Goal: Transaction & Acquisition: Purchase product/service

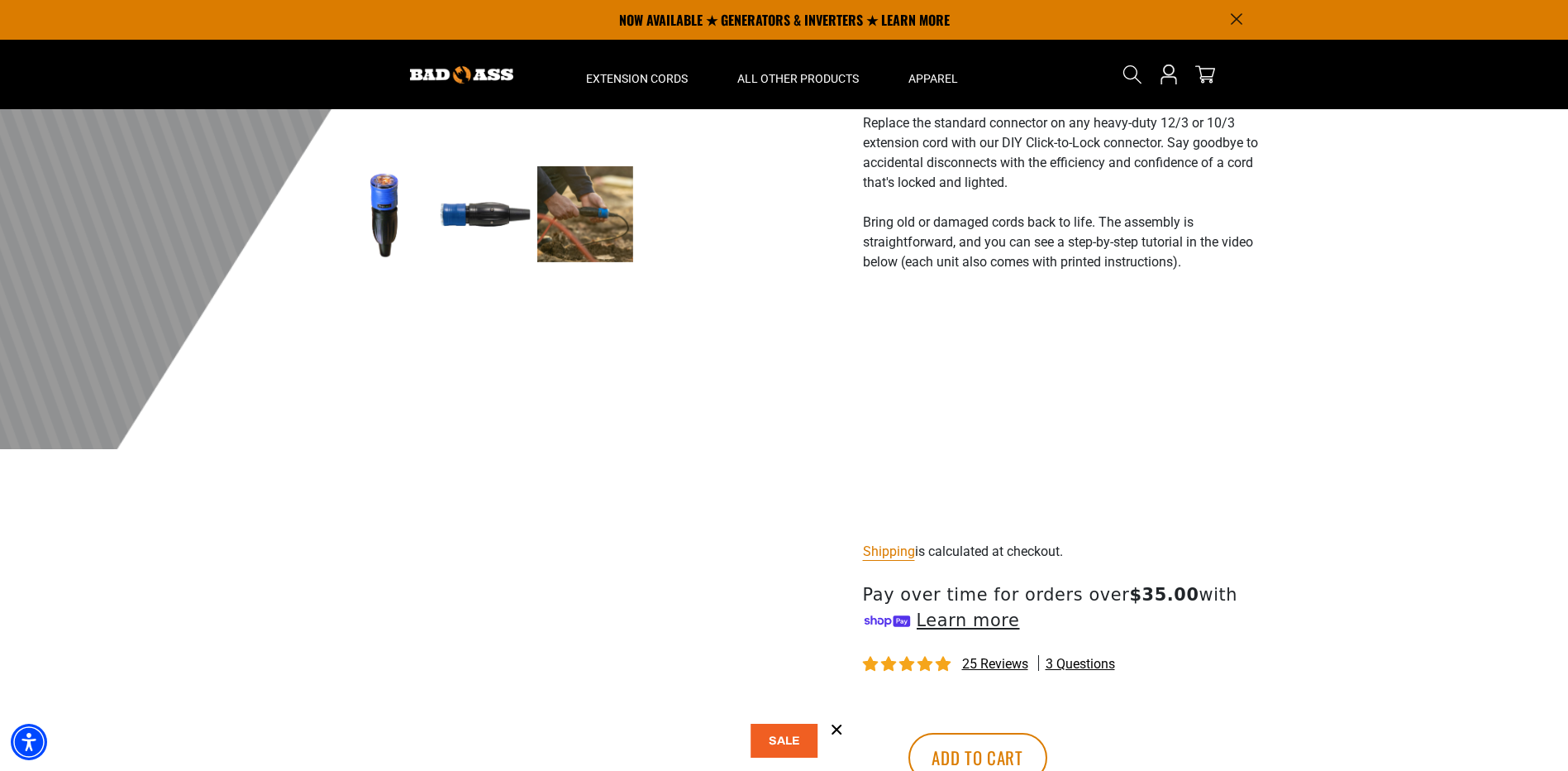
scroll to position [414, 0]
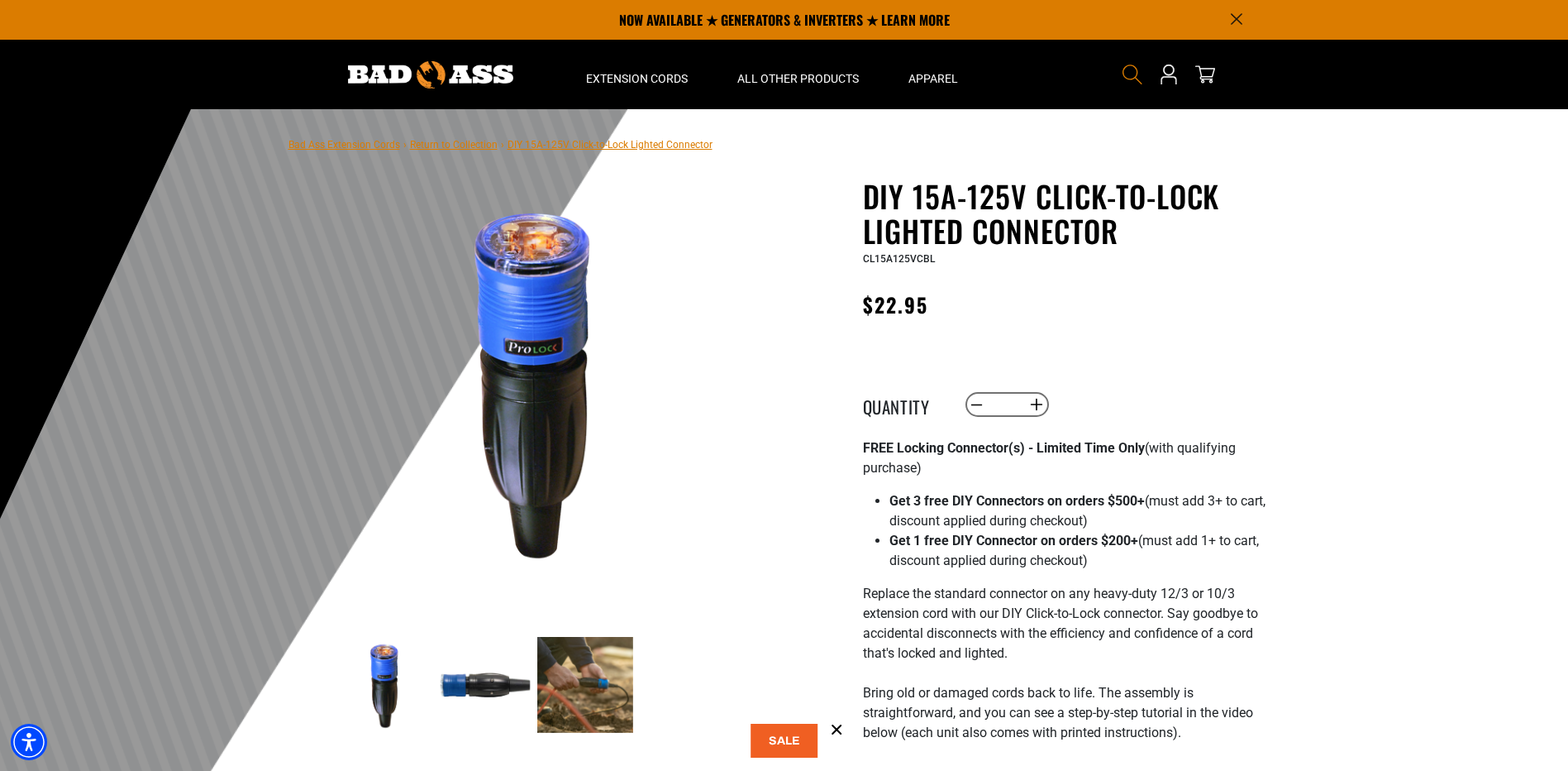
click at [1127, 69] on icon "Search" at bounding box center [1131, 74] width 21 height 21
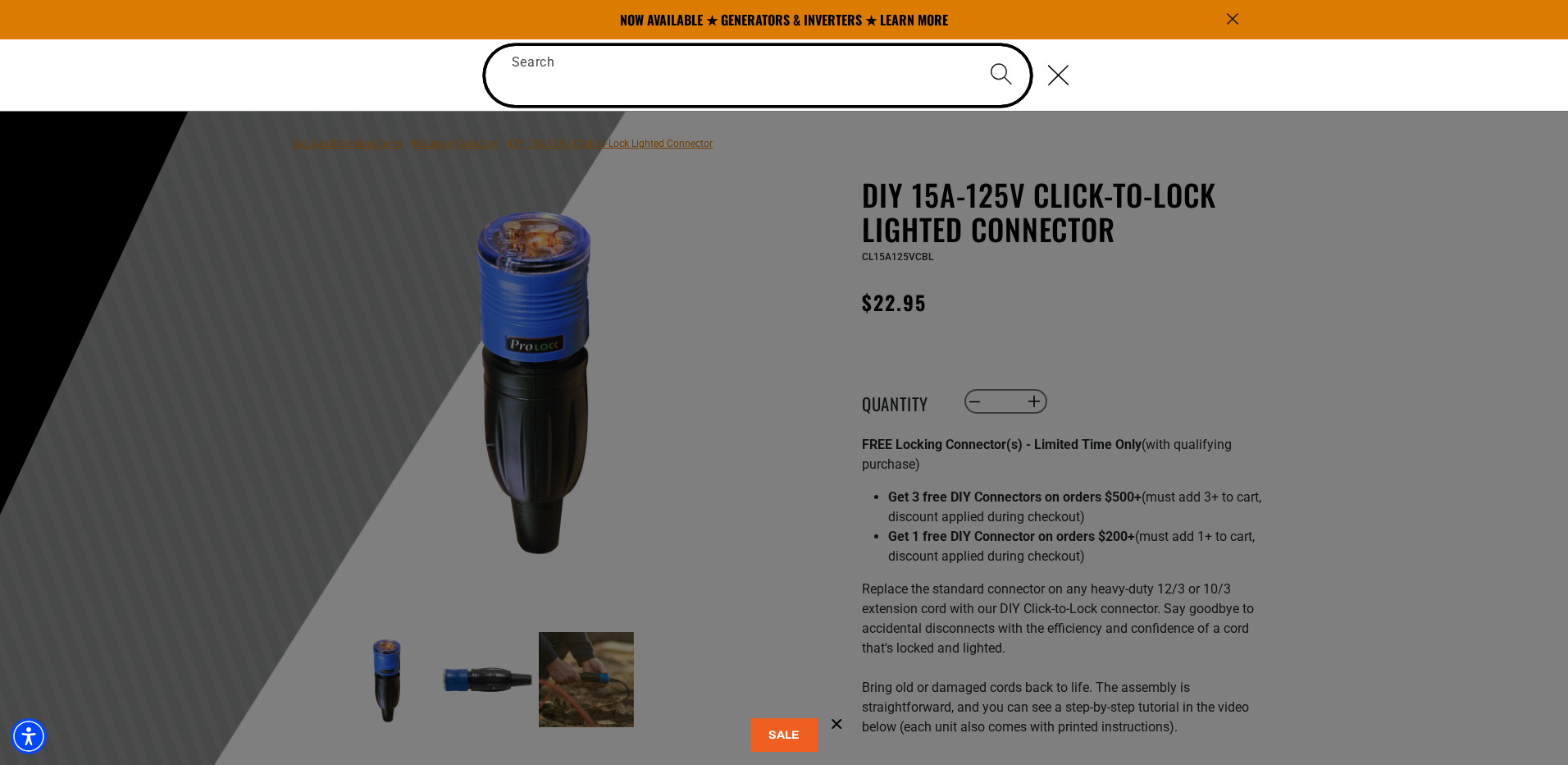
click at [522, 82] on input "Search" at bounding box center [757, 75] width 545 height 59
paste input "**********"
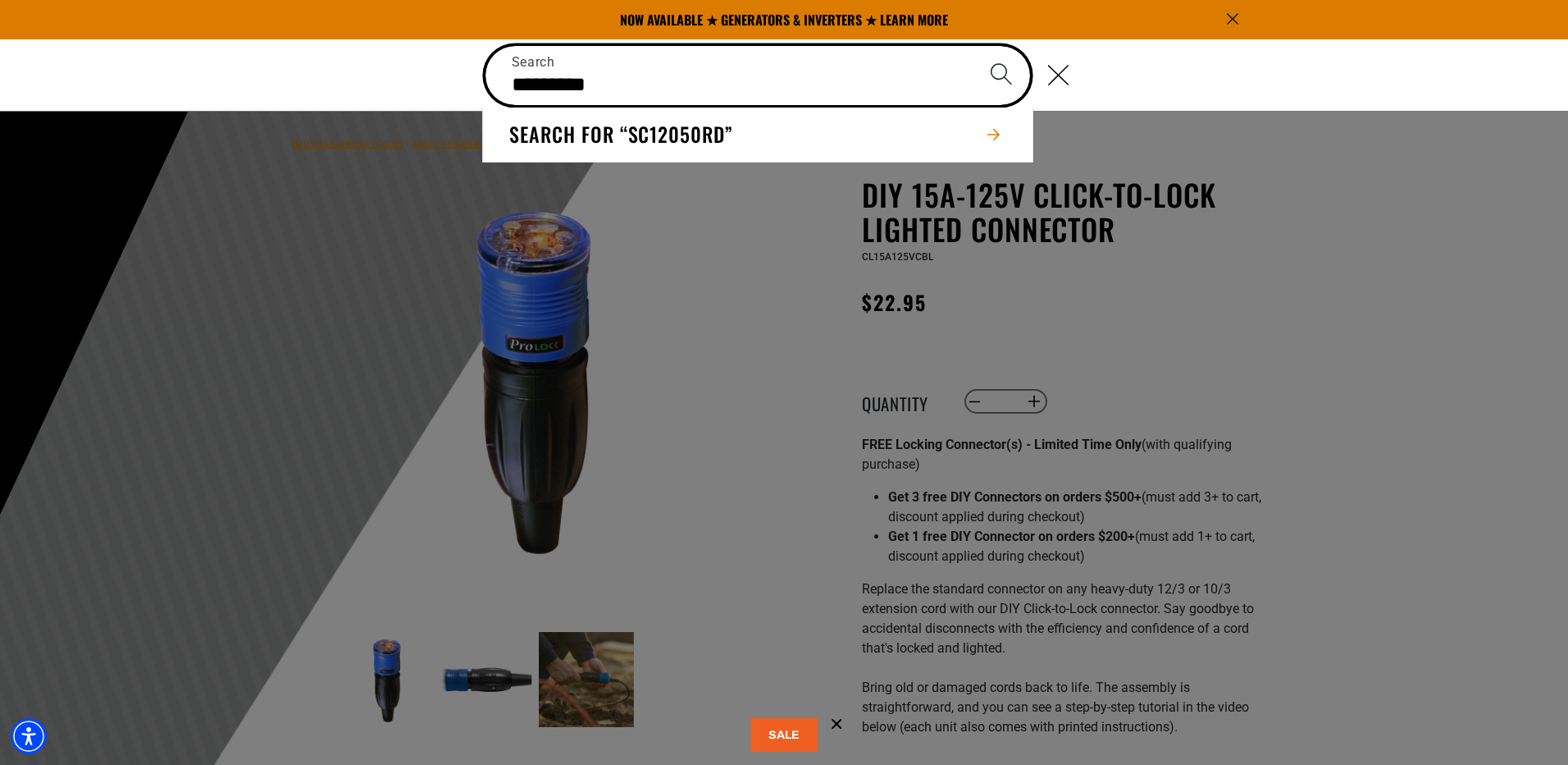
type input "*********"
click at [973, 46] on button "Search" at bounding box center [1001, 74] width 58 height 58
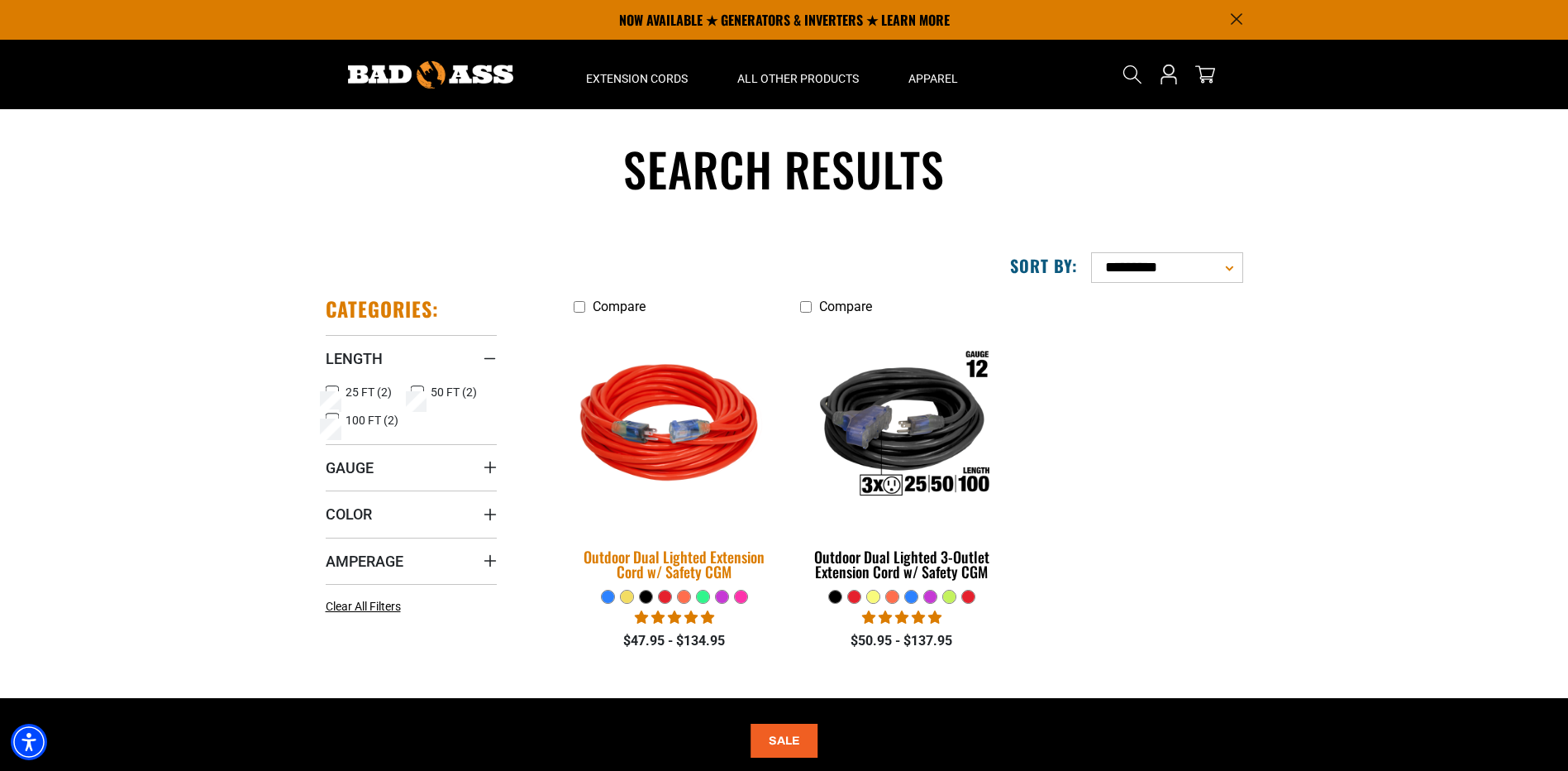
click at [706, 451] on img at bounding box center [674, 426] width 232 height 211
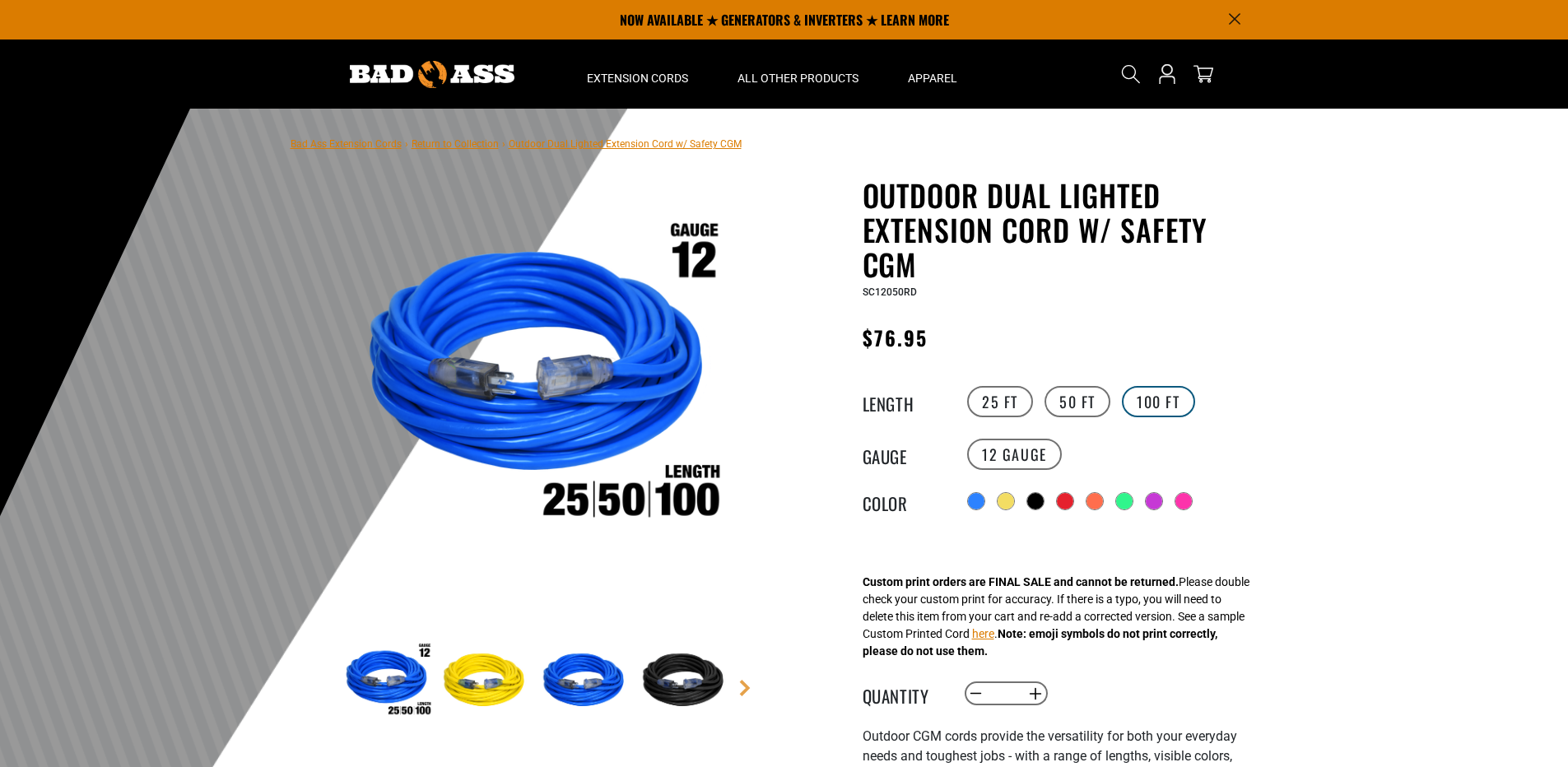
click at [1155, 390] on label "100 FT" at bounding box center [1158, 401] width 74 height 31
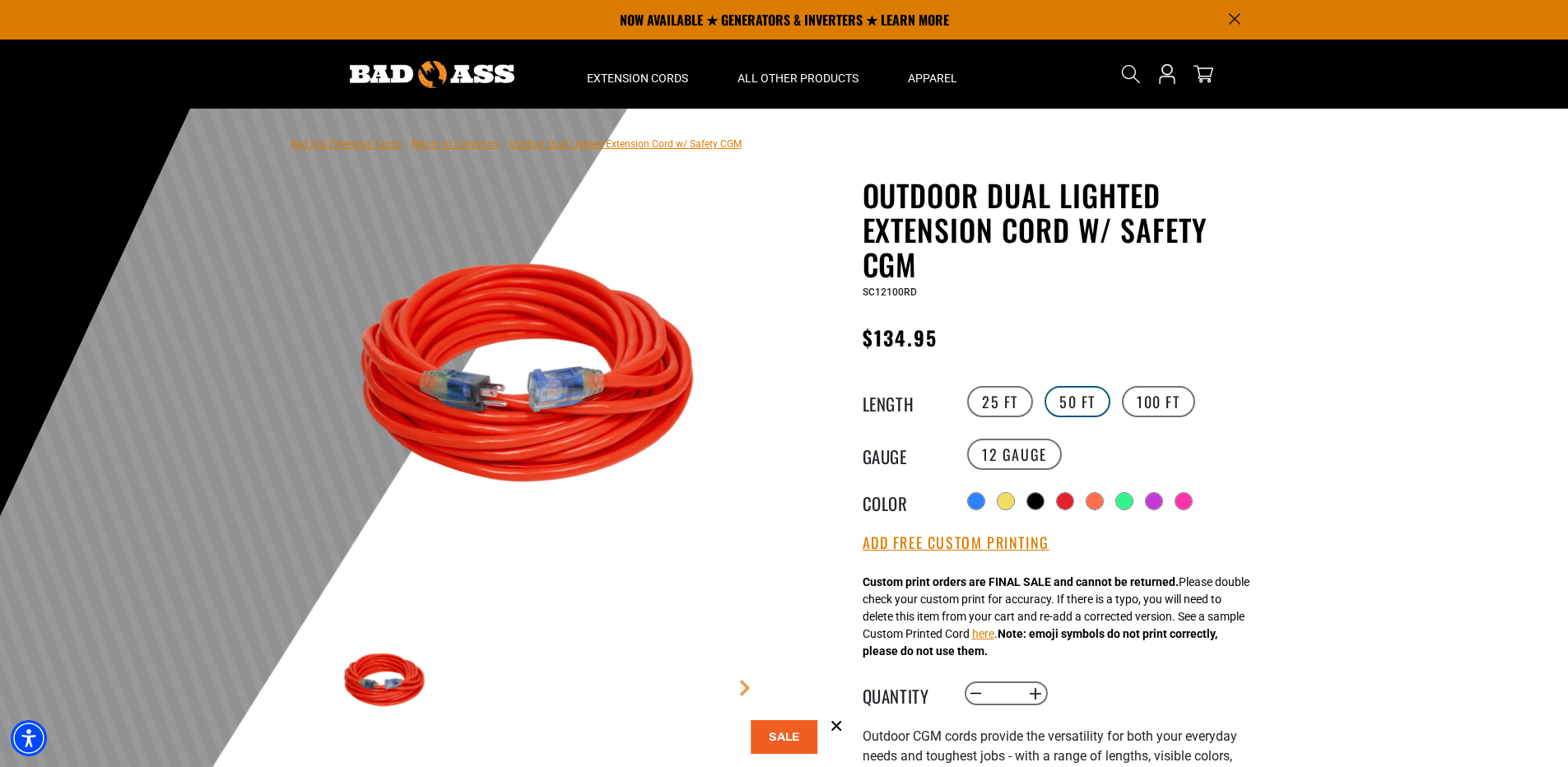
click at [1079, 405] on label "50 FT" at bounding box center [1077, 401] width 66 height 31
click at [1142, 398] on label "100 FT" at bounding box center [1158, 401] width 74 height 31
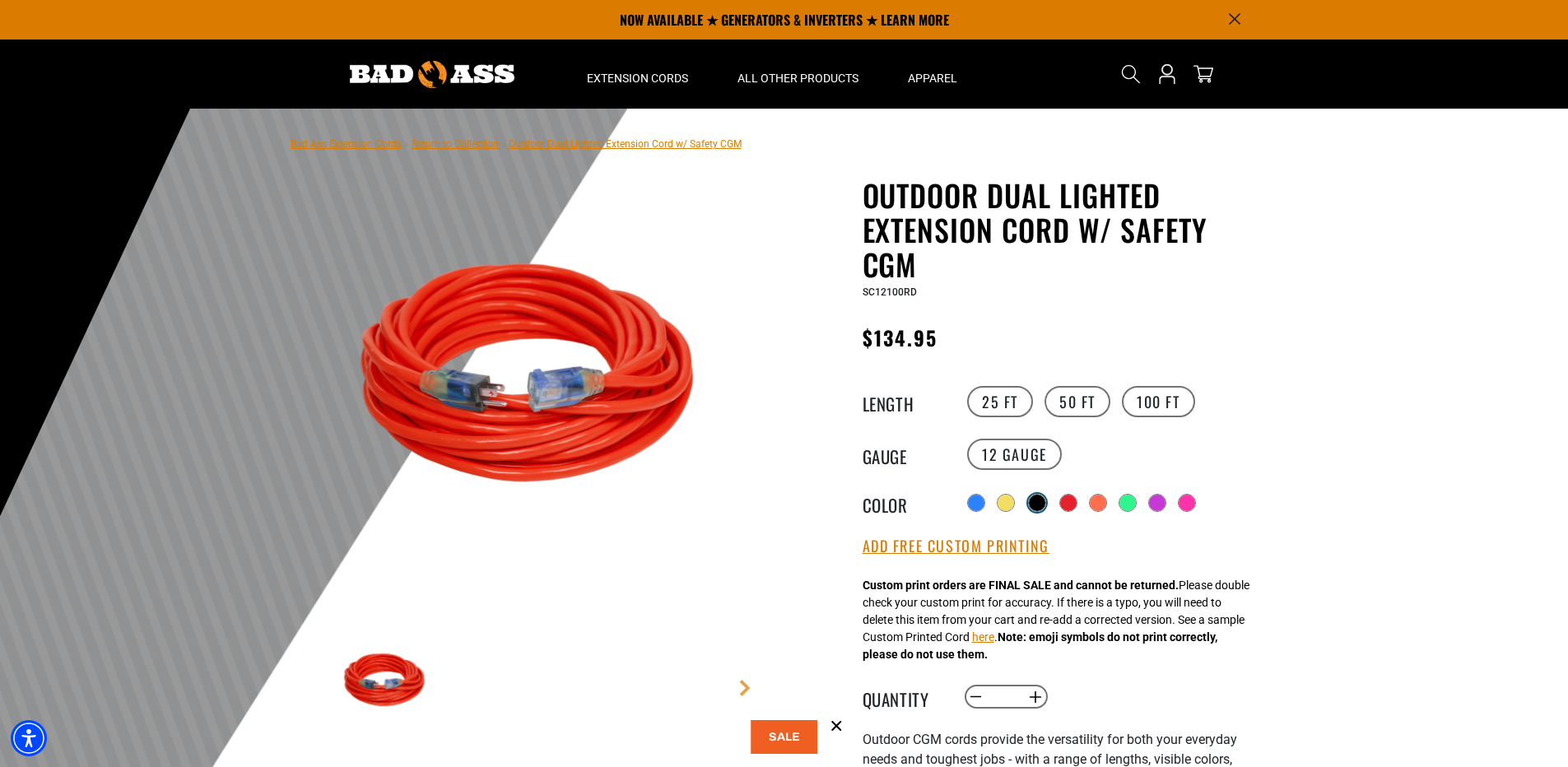
click at [1034, 499] on div at bounding box center [1037, 502] width 17 height 17
